Goal: Transaction & Acquisition: Purchase product/service

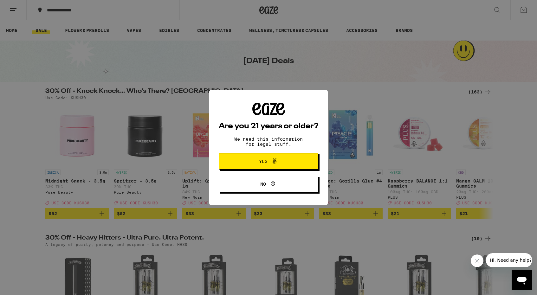
click at [270, 159] on span at bounding box center [273, 161] width 11 height 8
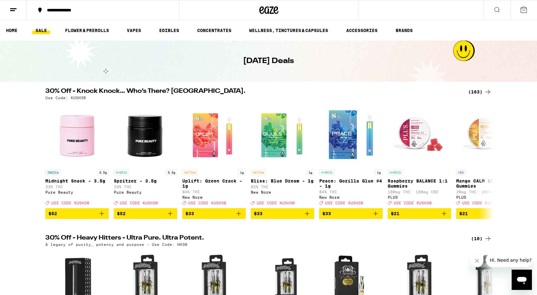
click at [482, 91] on div "(163)" at bounding box center [479, 92] width 23 height 8
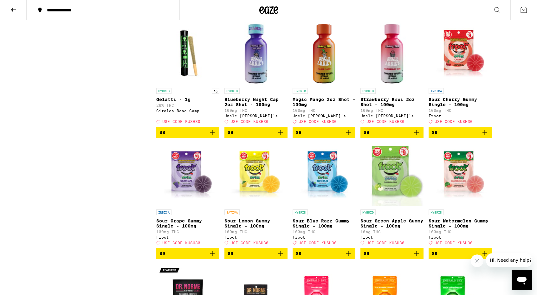
scroll to position [468, 0]
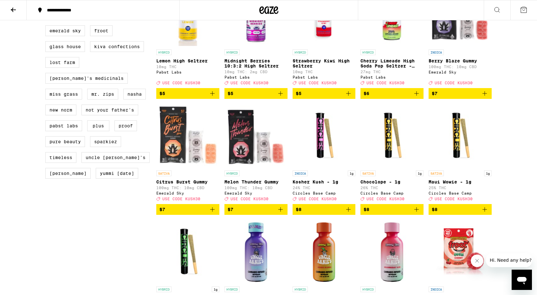
click at [16, 12] on icon at bounding box center [14, 10] width 8 height 8
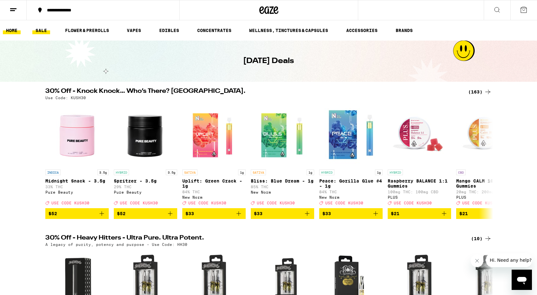
click at [13, 31] on link "HOME" at bounding box center [12, 31] width 18 height 8
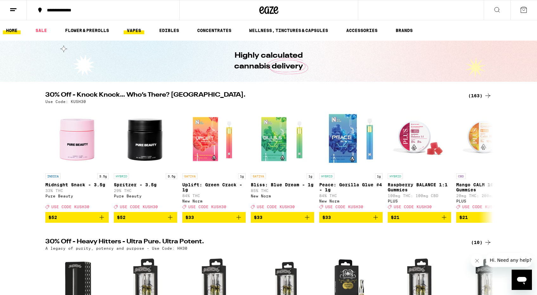
click at [137, 31] on link "VAPES" at bounding box center [134, 31] width 21 height 8
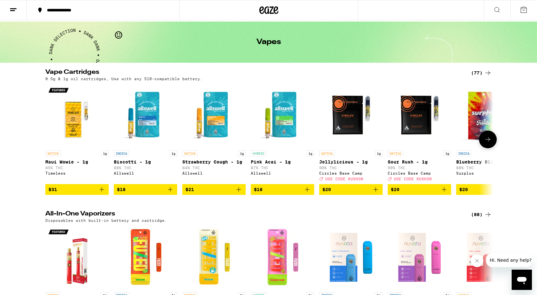
scroll to position [21, 0]
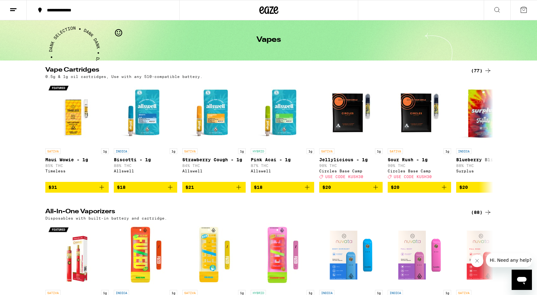
click at [475, 69] on div "(77)" at bounding box center [481, 71] width 21 height 8
